Goal: Find specific page/section: Find specific page/section

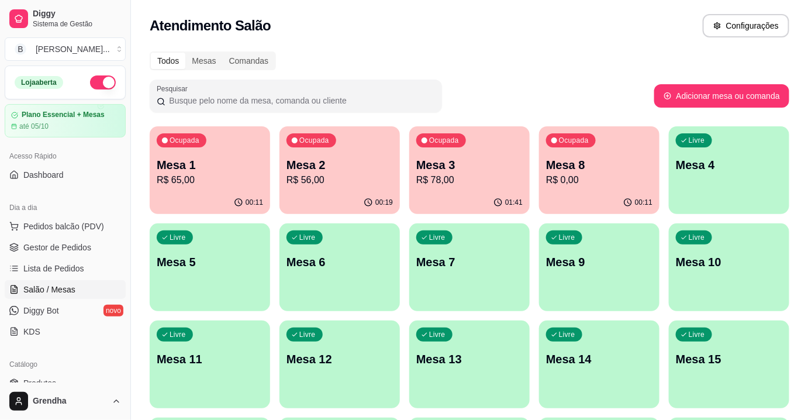
scroll to position [152, 0]
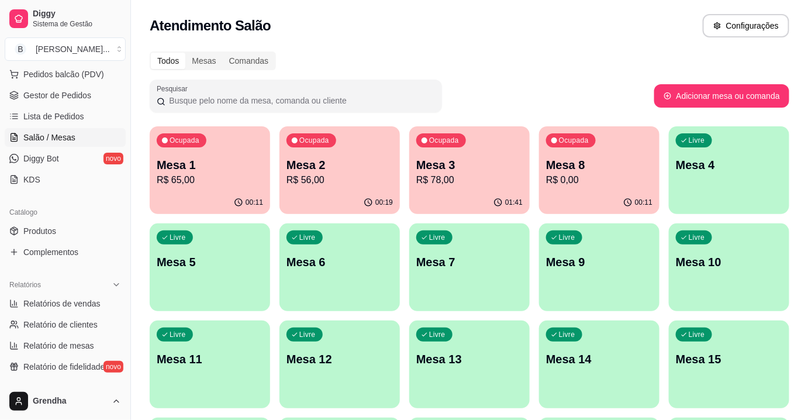
click at [67, 140] on span "Salão / Mesas" at bounding box center [49, 138] width 52 height 12
click at [44, 232] on span "Produtos" at bounding box center [39, 231] width 33 height 12
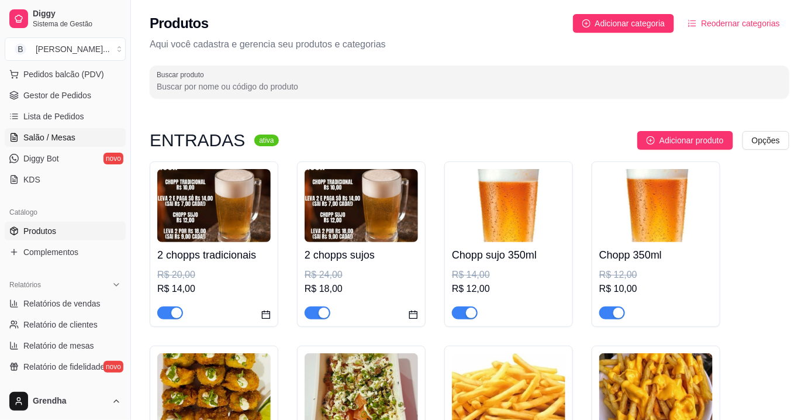
click at [63, 136] on span "Salão / Mesas" at bounding box center [49, 138] width 52 height 12
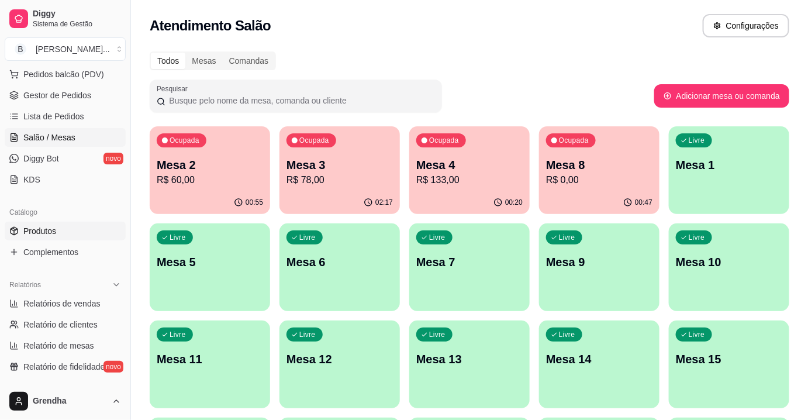
click at [51, 226] on span "Produtos" at bounding box center [39, 231] width 33 height 12
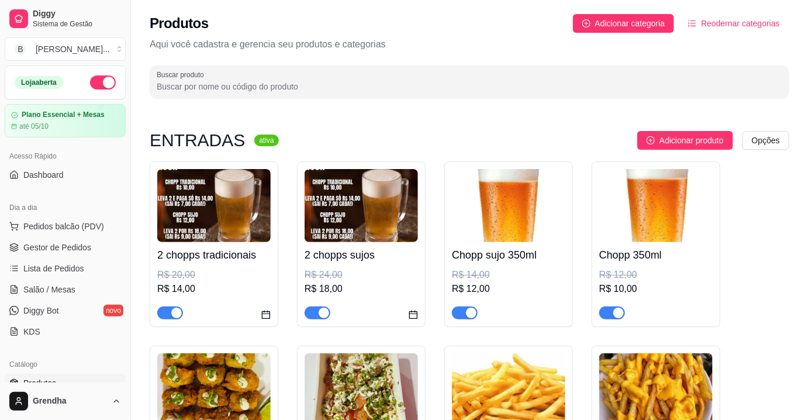
click at [94, 76] on button "button" at bounding box center [103, 82] width 26 height 14
